Goal: Find specific page/section: Find specific page/section

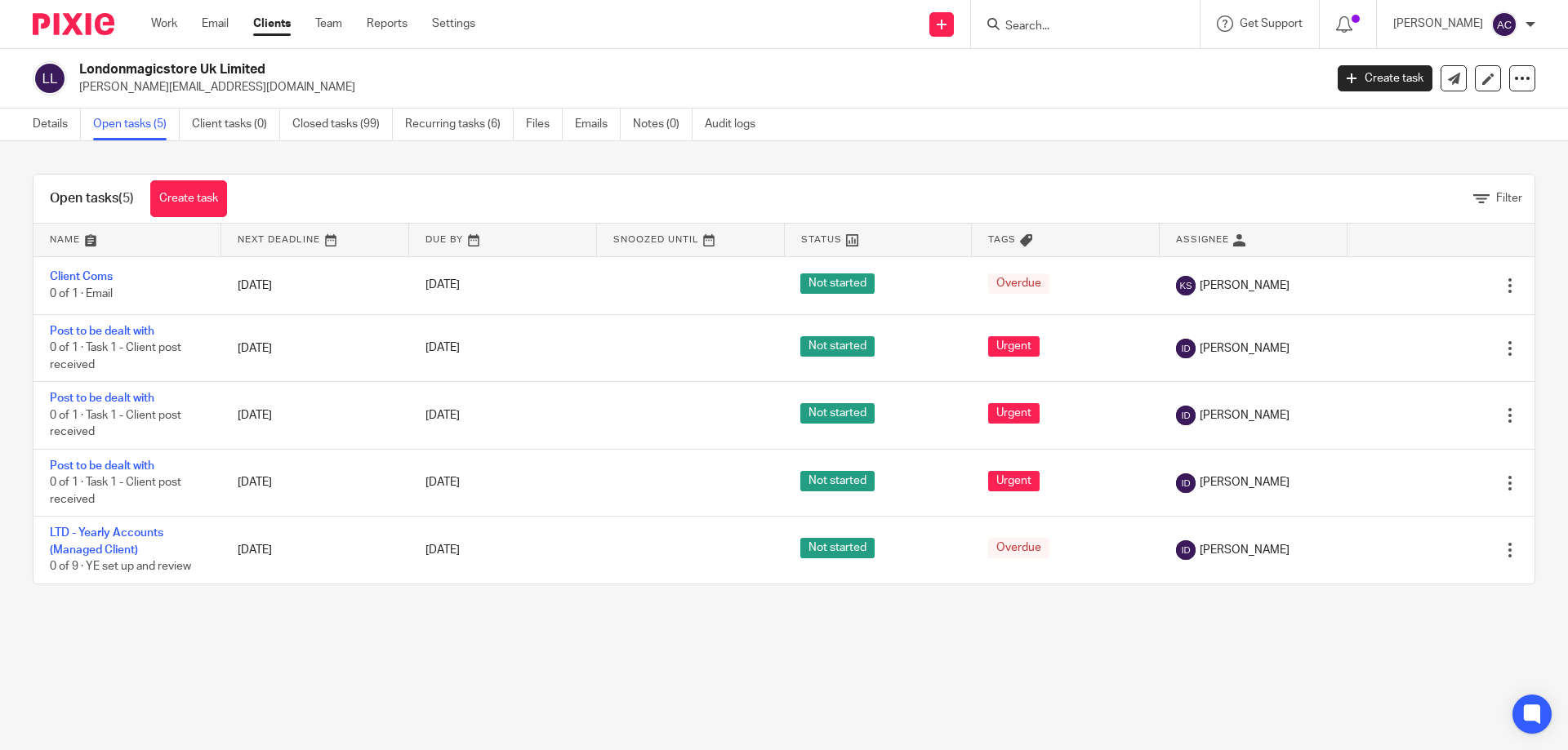
click at [54, 128] on link "Details" at bounding box center [56, 124] width 48 height 31
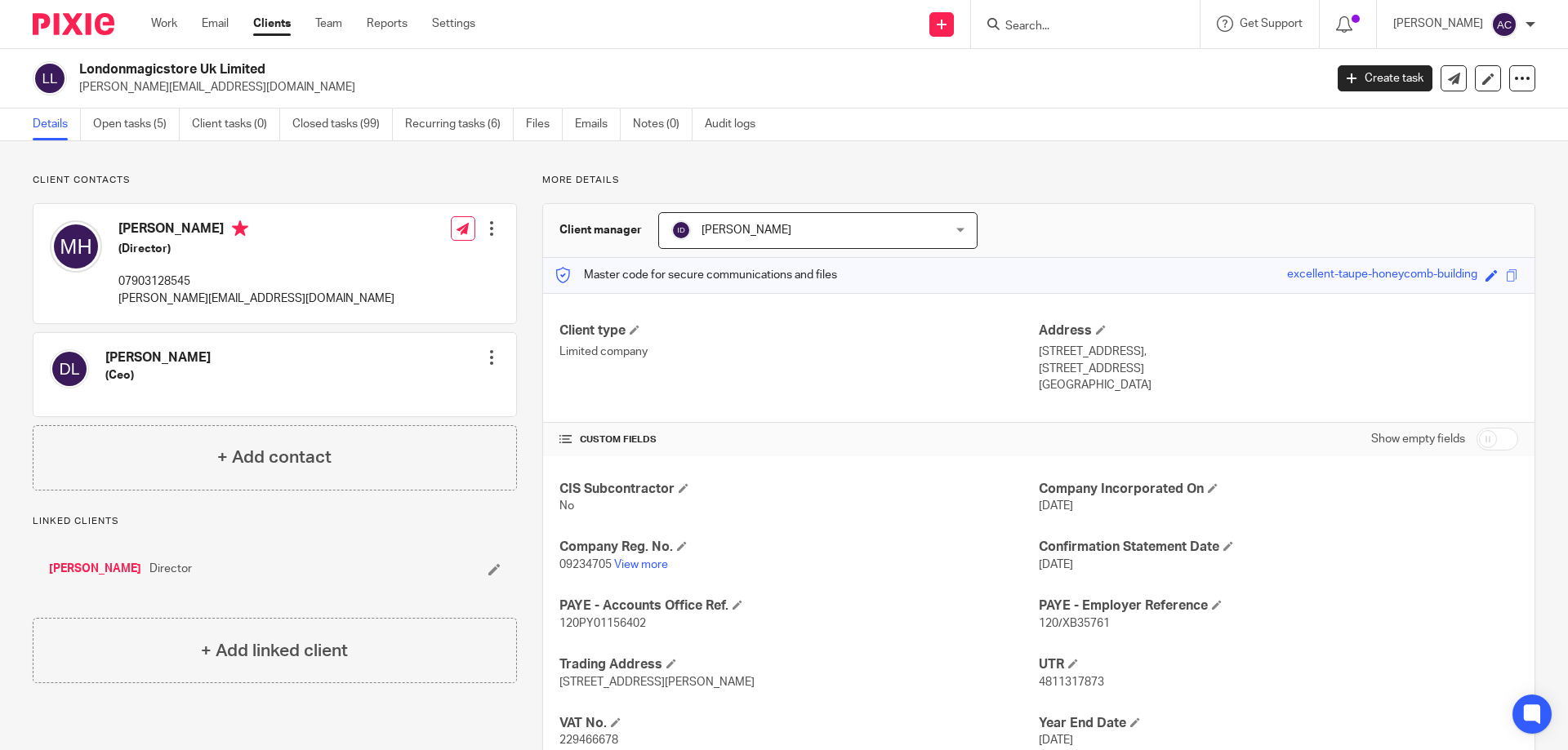
click at [1059, 23] on input "Search" at bounding box center [1077, 26] width 147 height 14
click at [1063, 26] on input "Search" at bounding box center [1077, 26] width 147 height 14
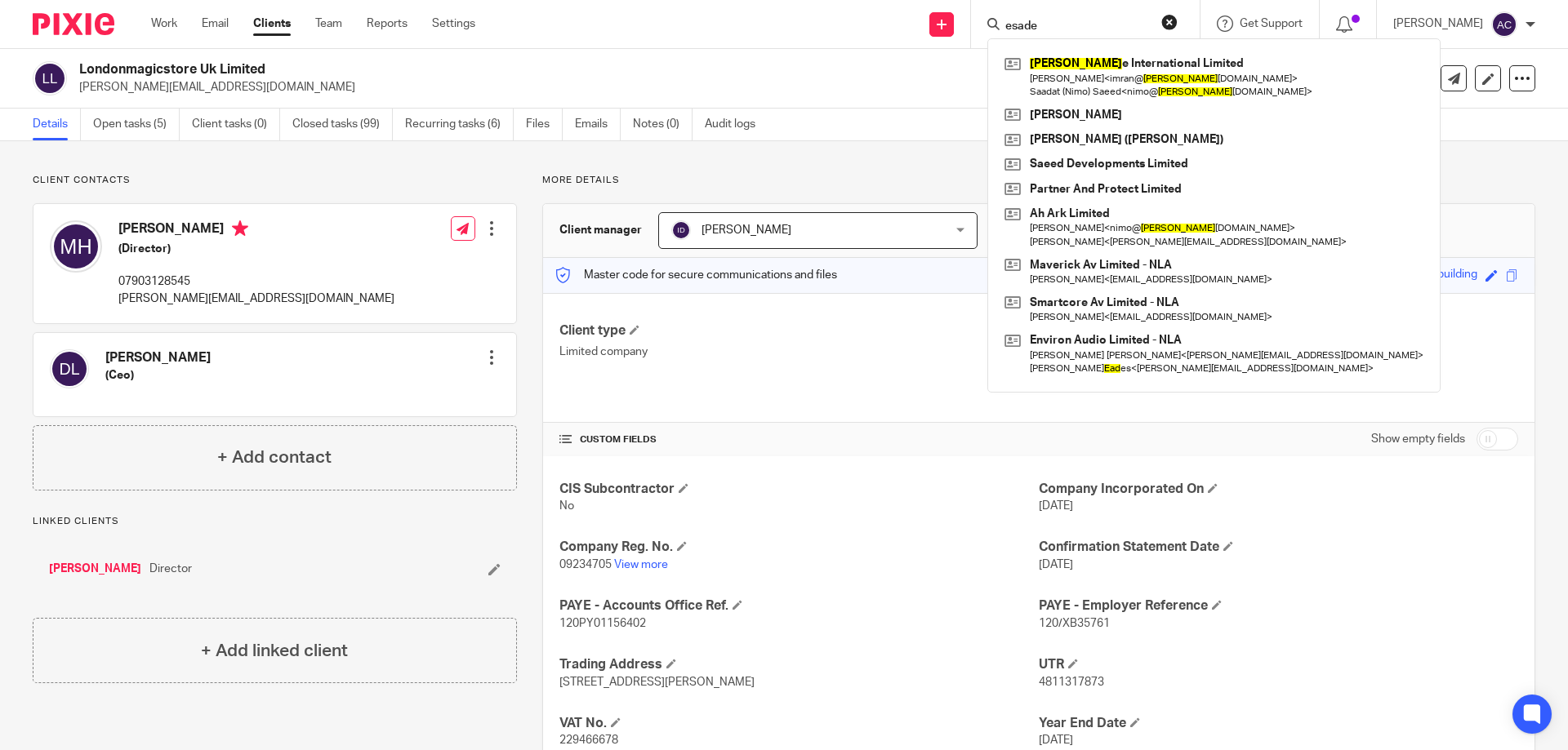
type input "esade"
